Goal: Transaction & Acquisition: Purchase product/service

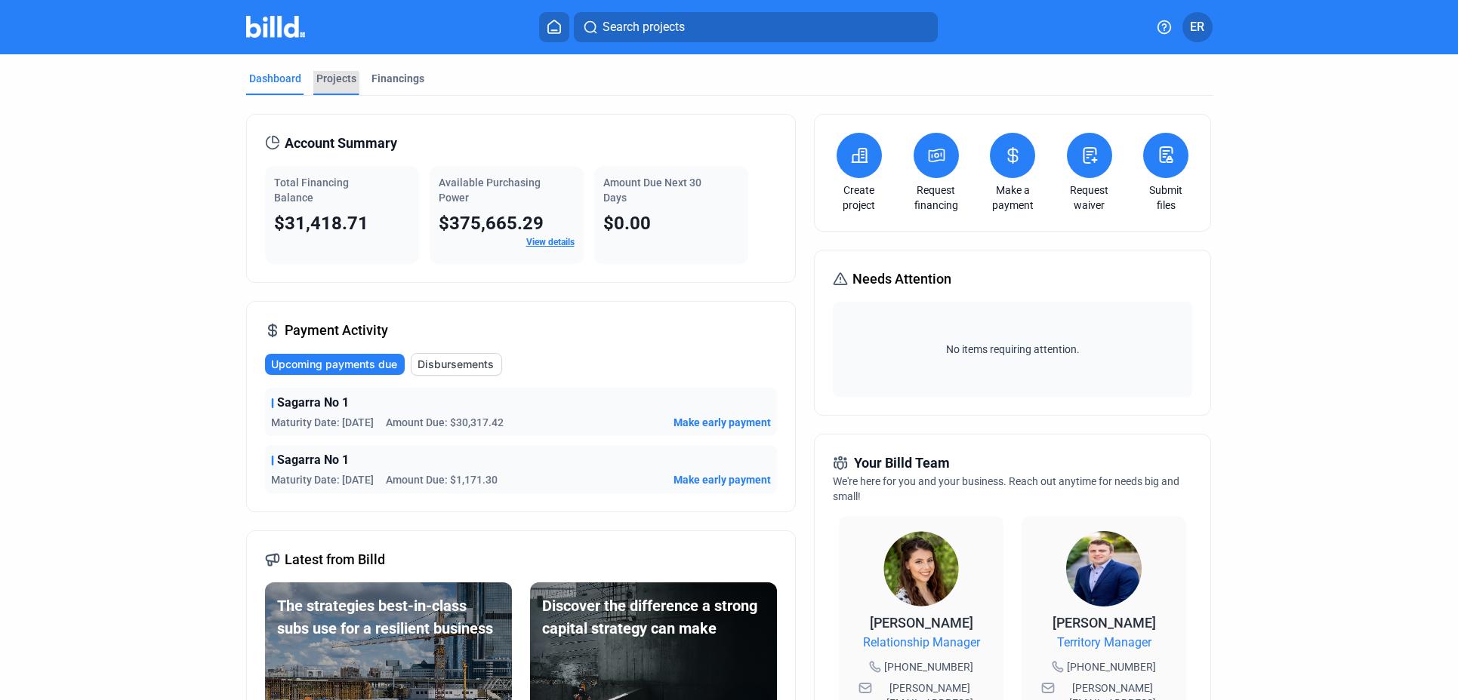
click at [325, 83] on div "Projects" at bounding box center [336, 78] width 40 height 15
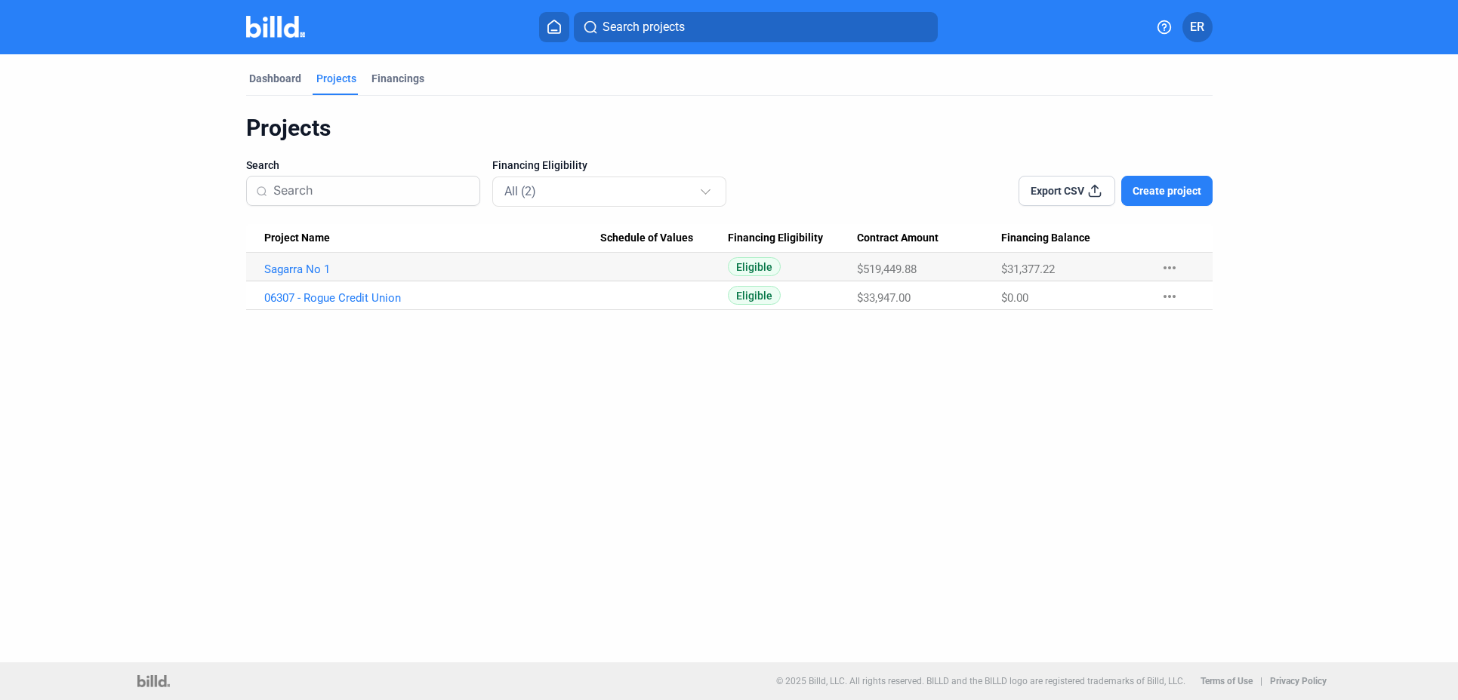
click at [927, 195] on span "Create project" at bounding box center [1166, 190] width 69 height 15
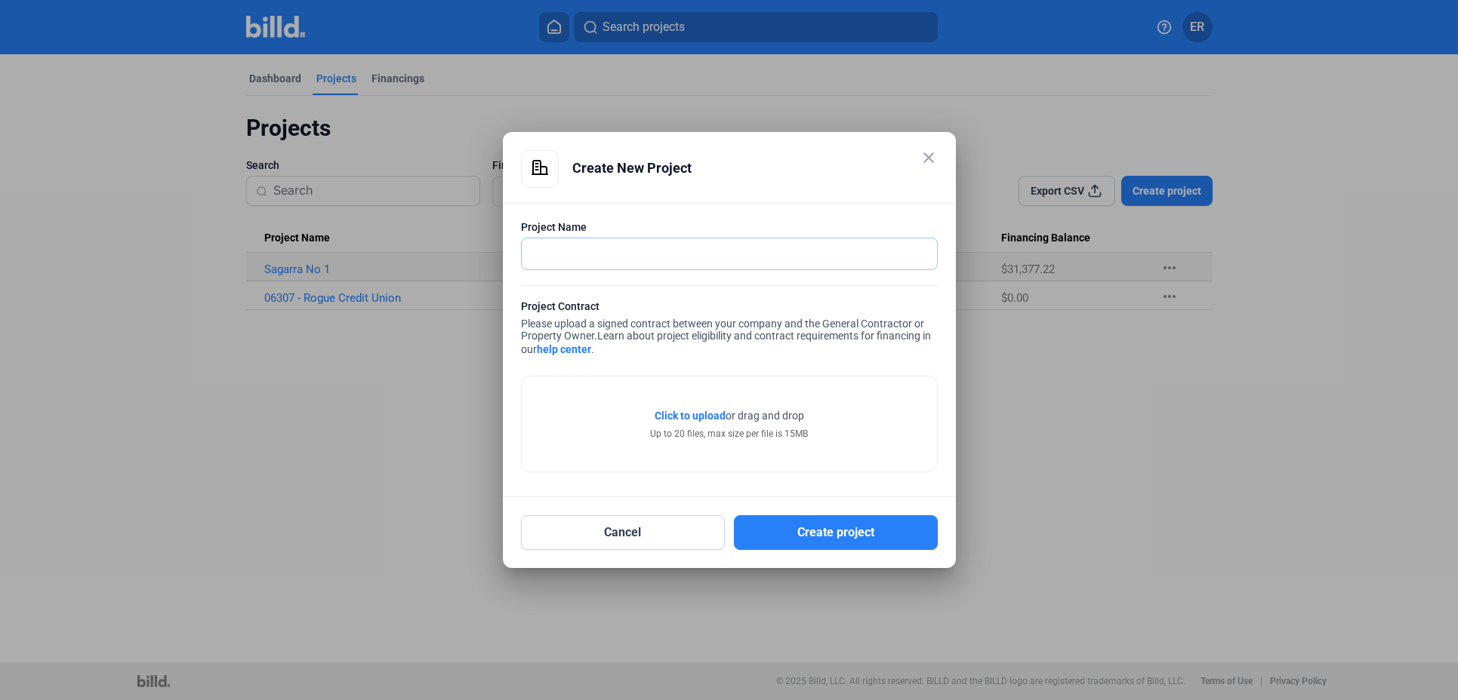
click at [577, 254] on input "text" at bounding box center [729, 254] width 415 height 31
drag, startPoint x: 743, startPoint y: 319, endPoint x: 743, endPoint y: 330, distance: 10.6
click at [743, 330] on div "Project Contract Please upload a signed contract between your company and the G…" at bounding box center [729, 330] width 417 height 62
drag, startPoint x: 684, startPoint y: 339, endPoint x: 672, endPoint y: 346, distance: 14.2
click at [684, 339] on span "Learn about project eligibility and contract requirements for financing in our …" at bounding box center [726, 343] width 410 height 26
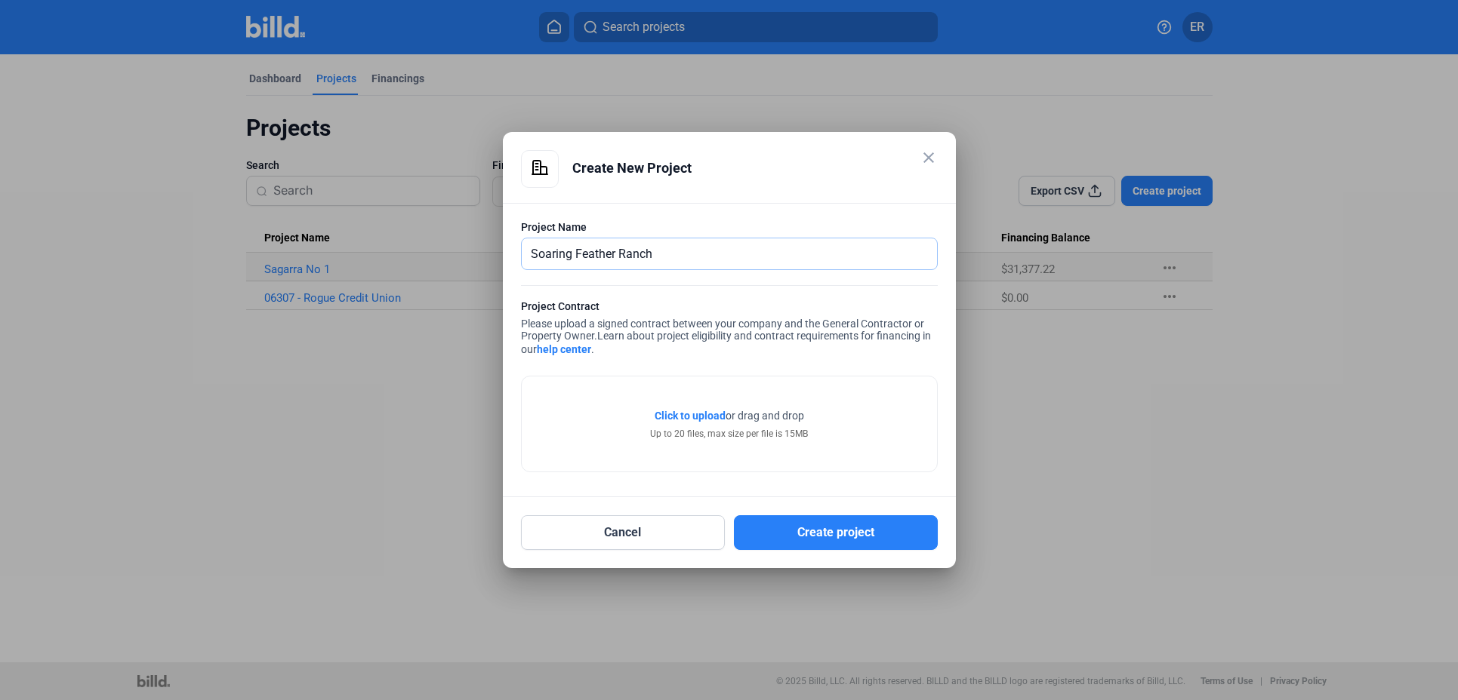
click at [690, 255] on input "Soaring Feather Ranch" at bounding box center [721, 254] width 399 height 31
click at [690, 255] on input "Soaring Feather Ranch" at bounding box center [729, 254] width 415 height 31
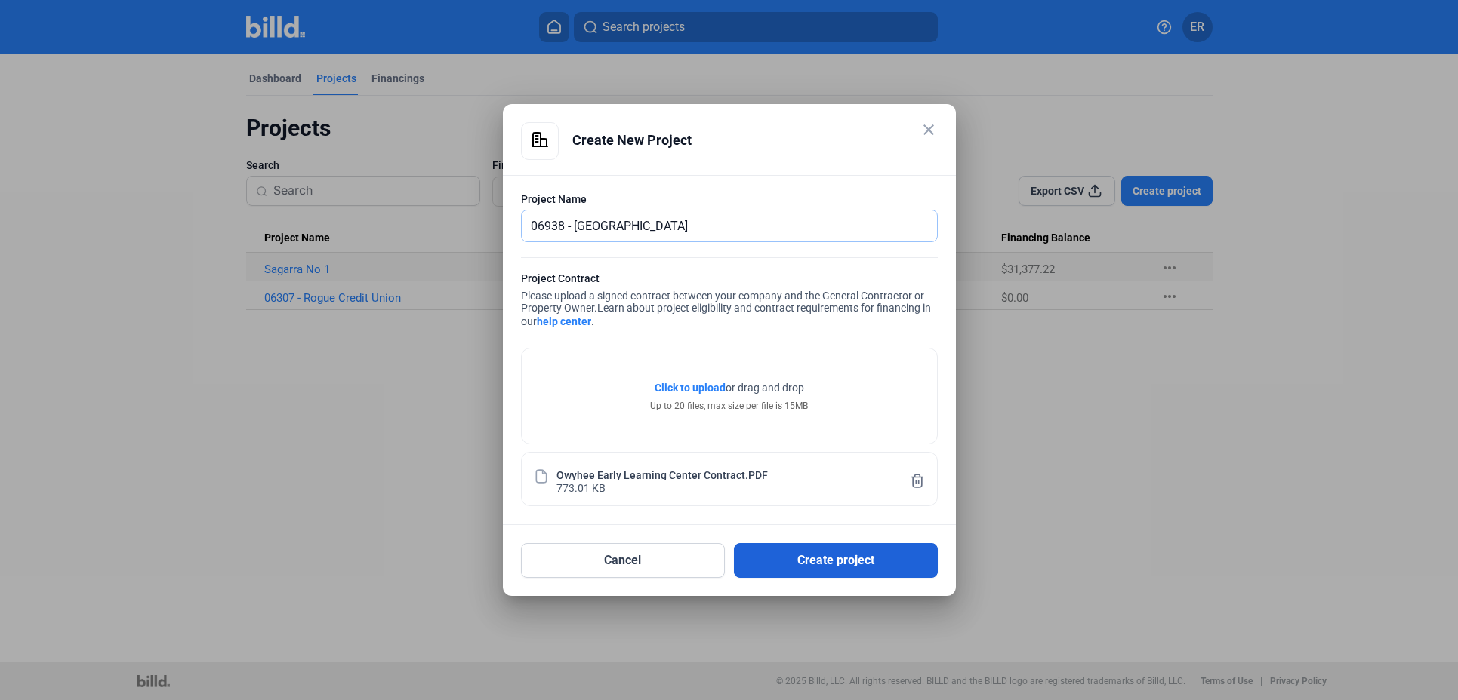
type input "06938 - [GEOGRAPHIC_DATA]"
click at [854, 560] on button "Create project" at bounding box center [836, 560] width 204 height 35
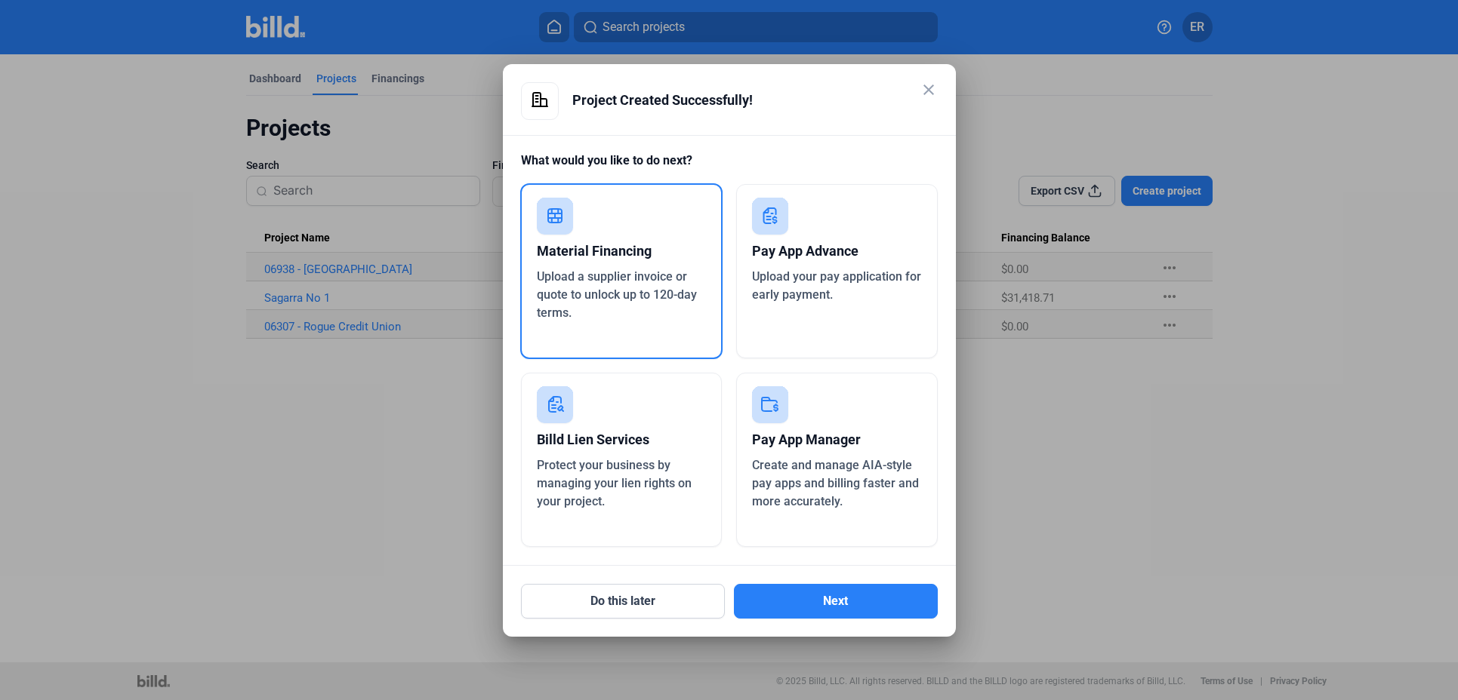
click at [602, 311] on div "Upload a supplier invoice or quote to unlock up to 120-day terms." at bounding box center [622, 295] width 170 height 54
click at [835, 608] on button "Next" at bounding box center [836, 601] width 204 height 35
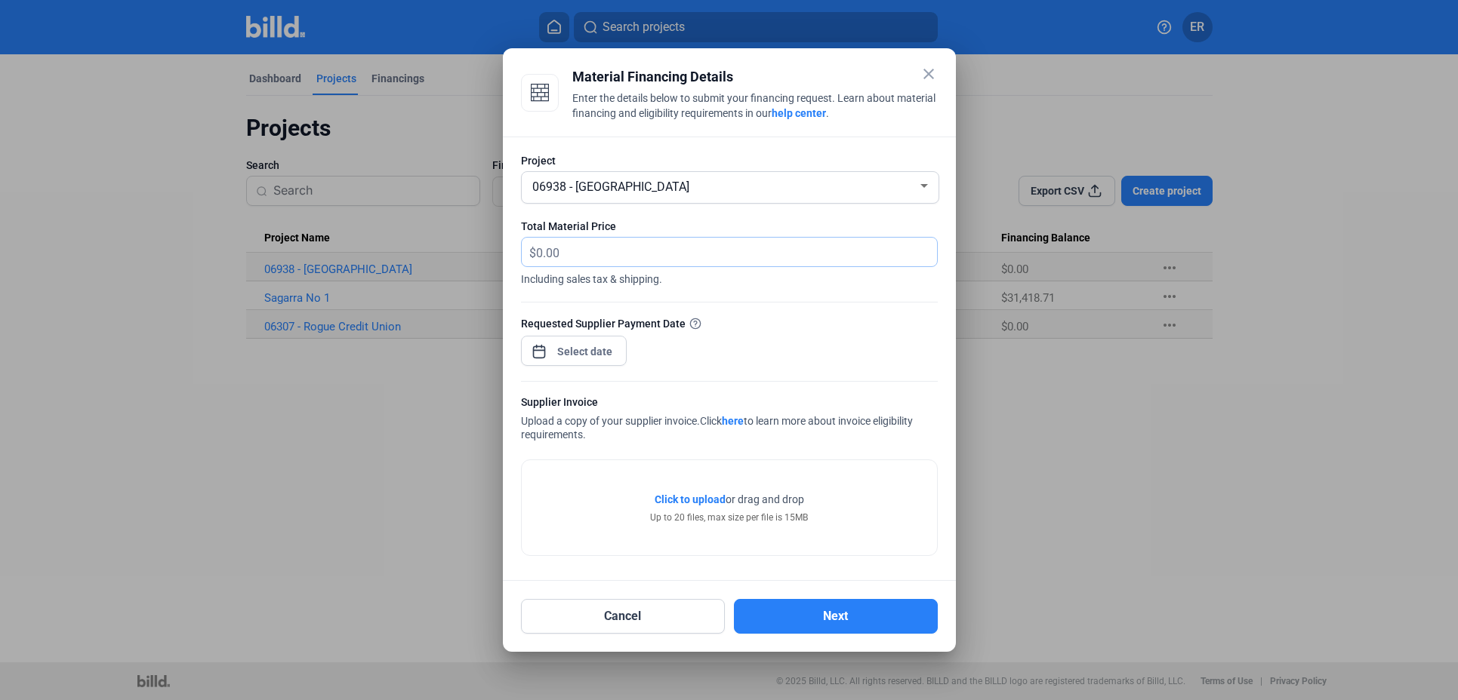
click at [610, 254] on input "text" at bounding box center [736, 252] width 401 height 29
type input "5,604.48"
click at [593, 351] on div "close Material Financing Details Enter the details below to submit your financi…" at bounding box center [729, 350] width 1458 height 700
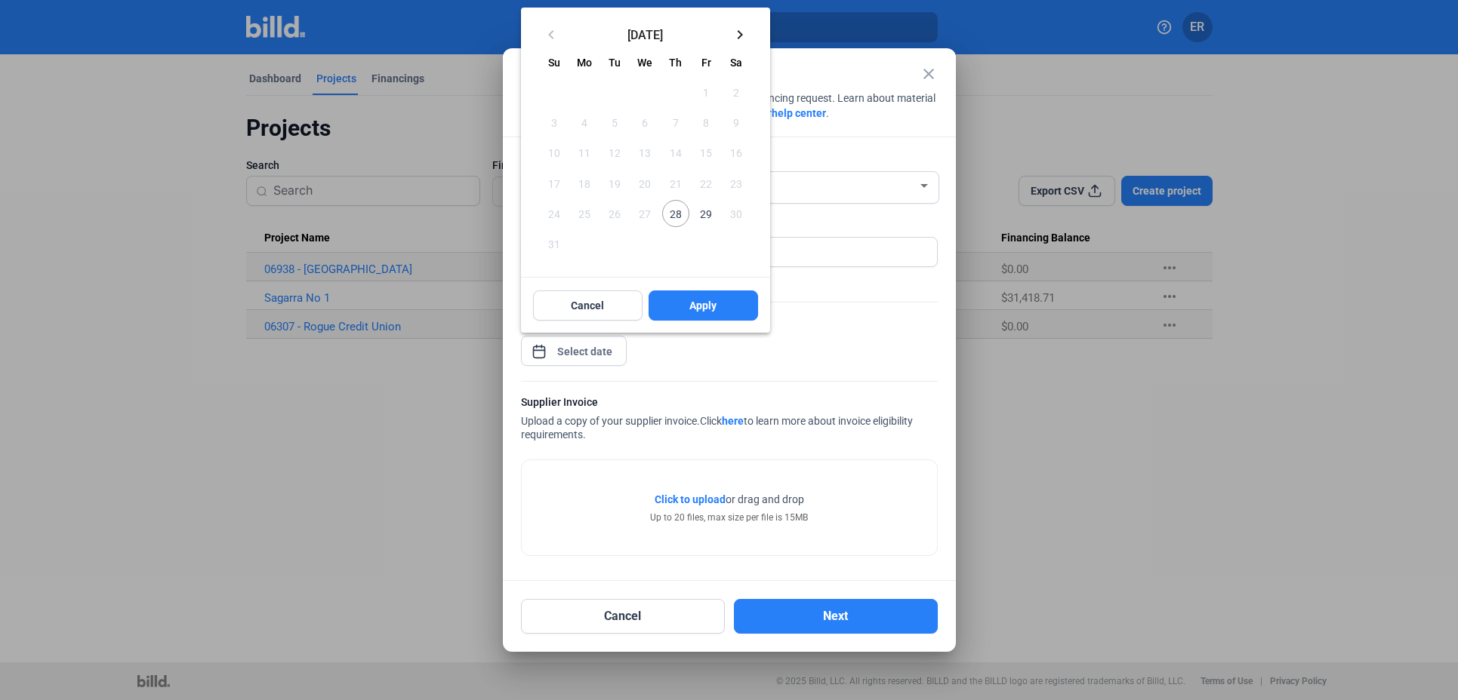
click at [740, 32] on mat-icon "keyboard_arrow_right" at bounding box center [740, 35] width 18 height 18
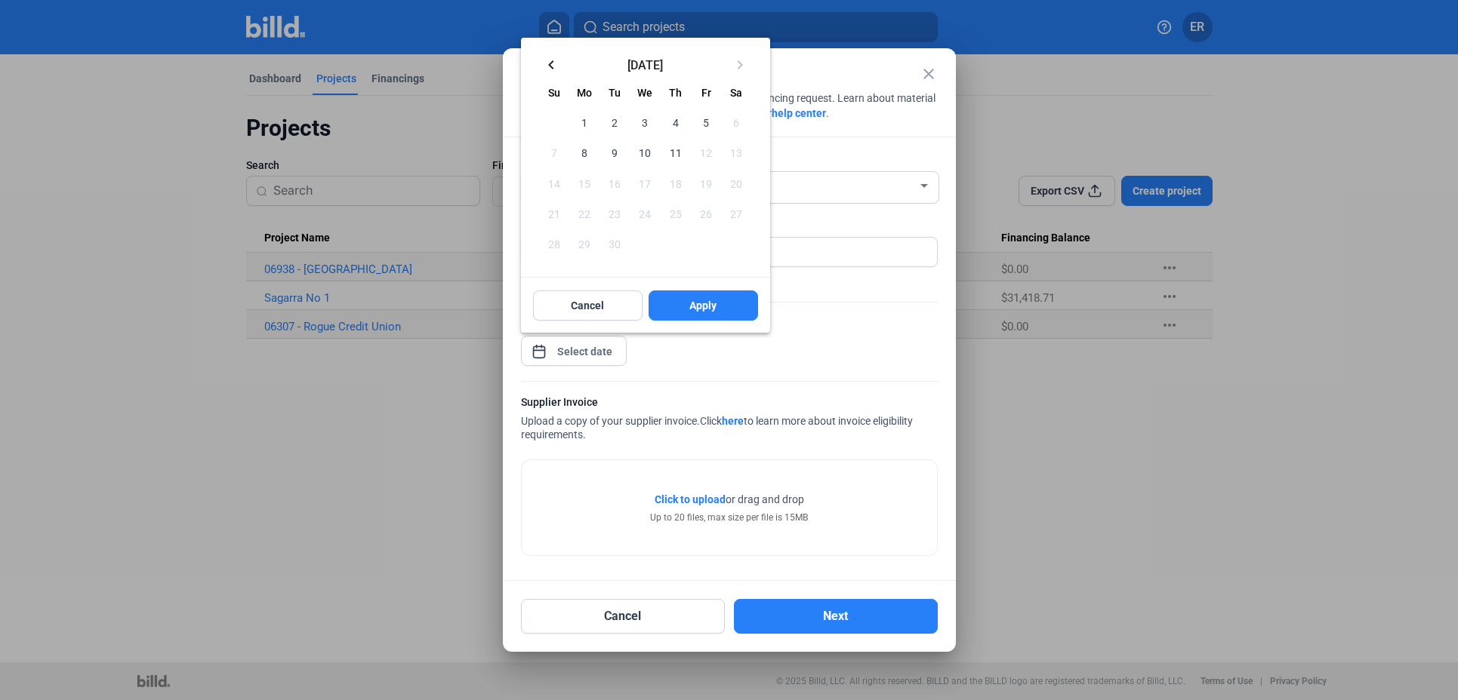
click at [646, 152] on span "10" at bounding box center [644, 152] width 27 height 27
click at [722, 306] on button "Apply" at bounding box center [702, 306] width 109 height 30
type input "[DATE]"
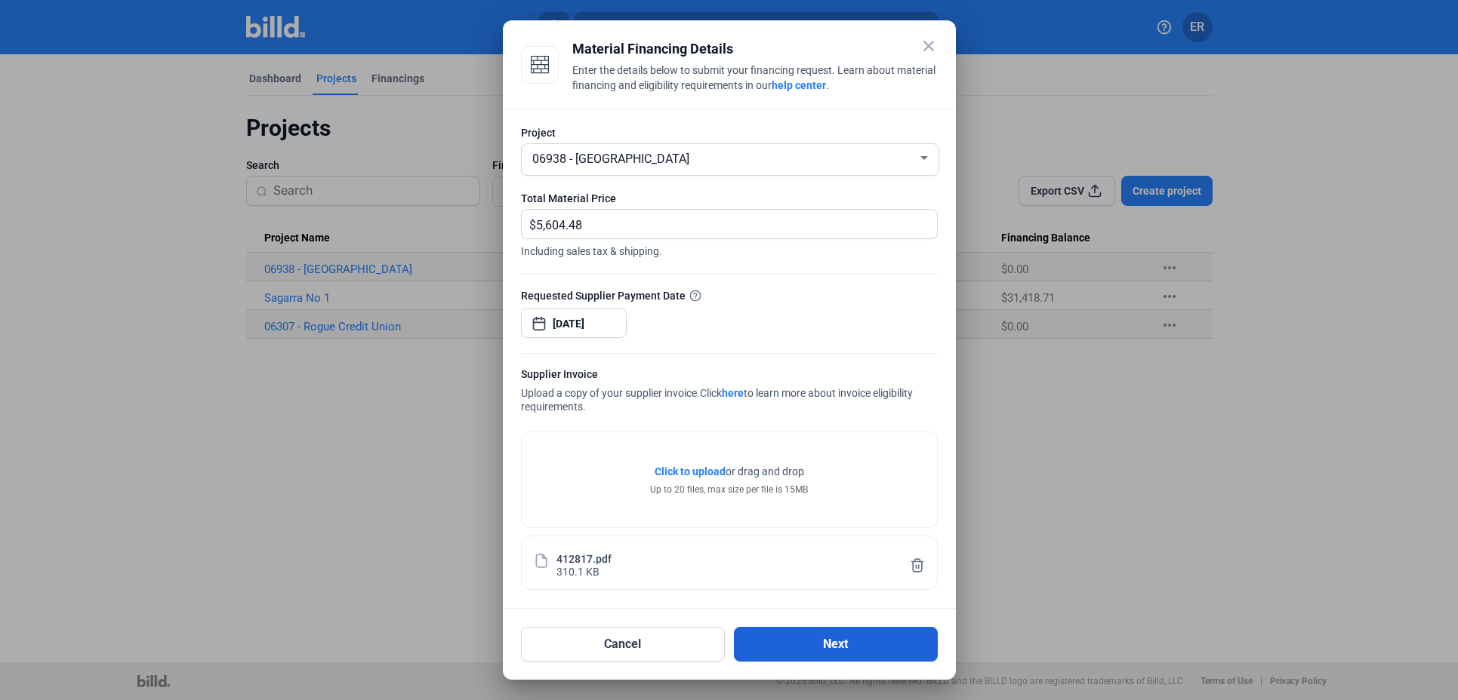
click at [807, 609] on button "Next" at bounding box center [836, 644] width 204 height 35
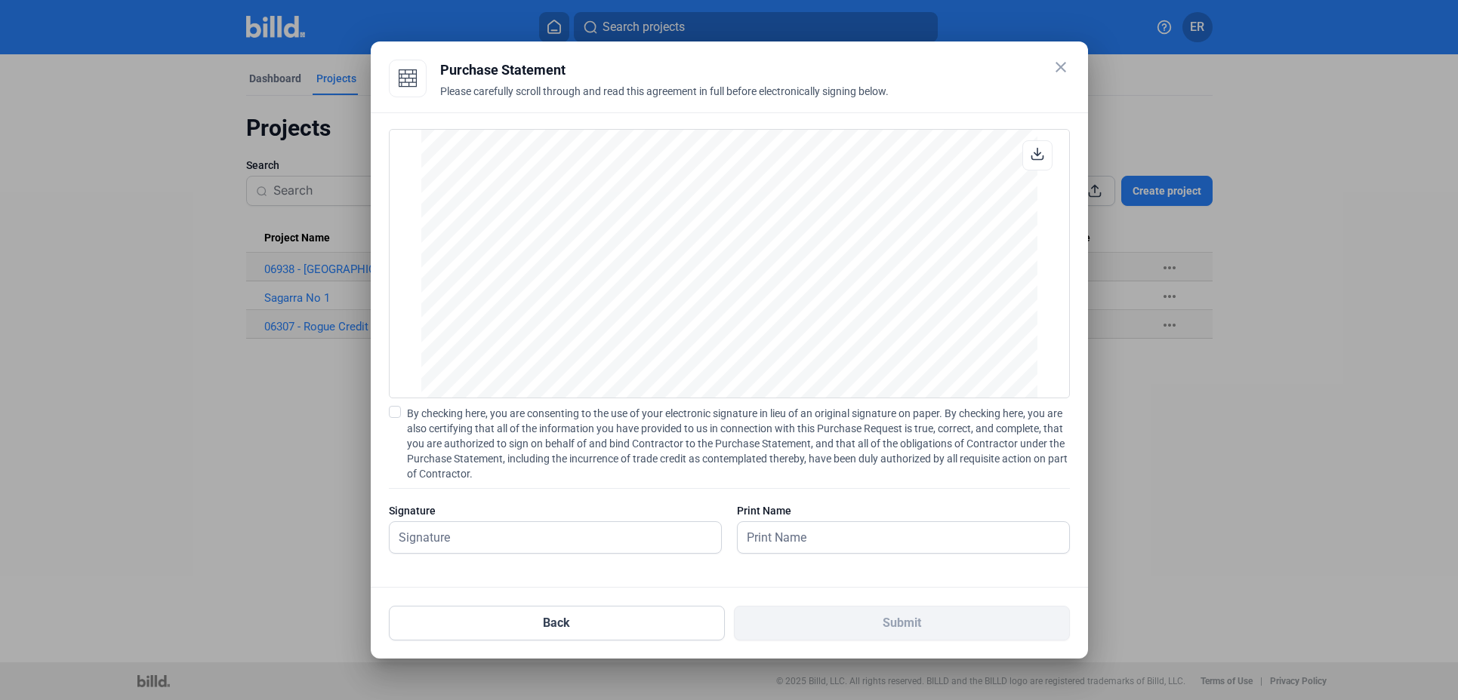
scroll to position [1253, 0]
